Goal: Task Accomplishment & Management: Manage account settings

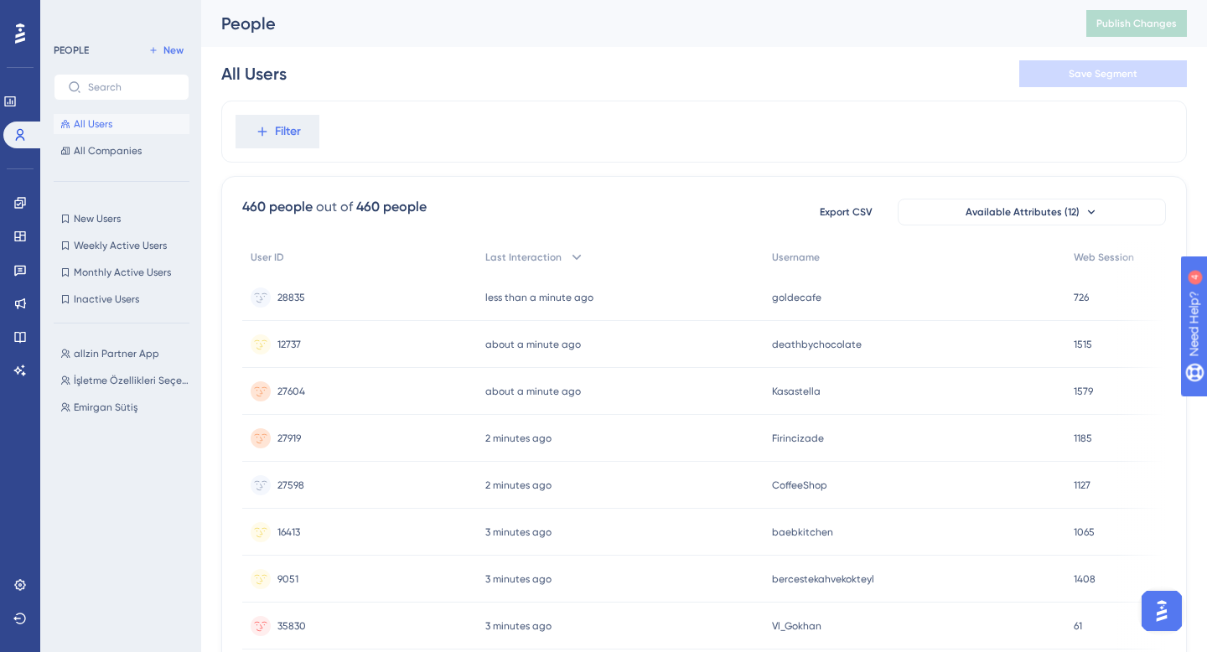
click at [592, 154] on div "Filter" at bounding box center [703, 132] width 965 height 62
